Goal: Information Seeking & Learning: Learn about a topic

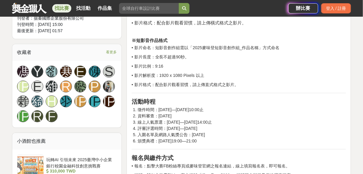
click at [29, 7] on link at bounding box center [29, 7] width 36 height 11
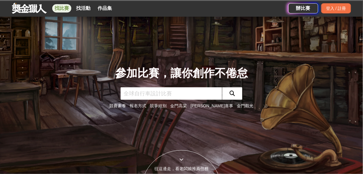
click at [64, 8] on link "找比賽" at bounding box center [61, 8] width 19 height 8
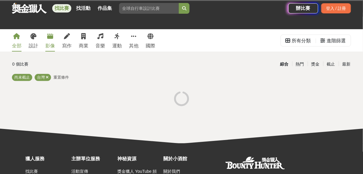
click at [50, 37] on icon at bounding box center [50, 36] width 6 height 6
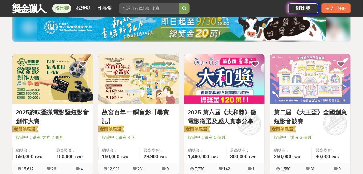
scroll to position [96, 0]
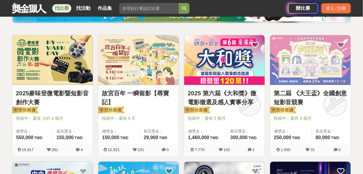
click at [224, 73] on img at bounding box center [224, 60] width 81 height 50
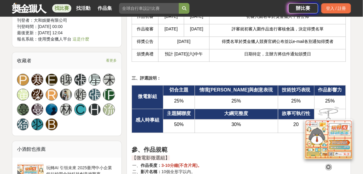
scroll to position [716, 0]
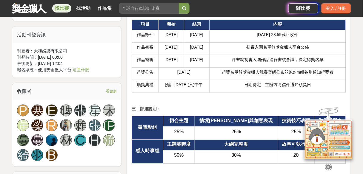
drag, startPoint x: 14, startPoint y: 8, endPoint x: 18, endPoint y: 8, distance: 3.9
click at [14, 8] on link at bounding box center [29, 7] width 36 height 11
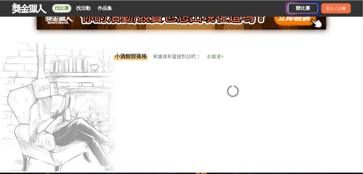
click at [66, 11] on link "找比賽" at bounding box center [61, 8] width 19 height 8
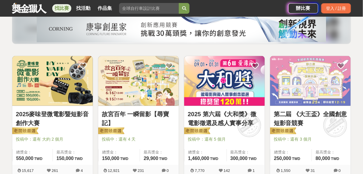
scroll to position [72, 0]
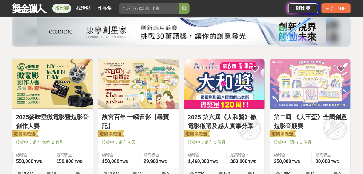
click at [51, 89] on img at bounding box center [52, 84] width 81 height 50
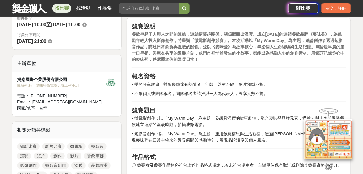
scroll to position [167, 0]
